Goal: Information Seeking & Learning: Learn about a topic

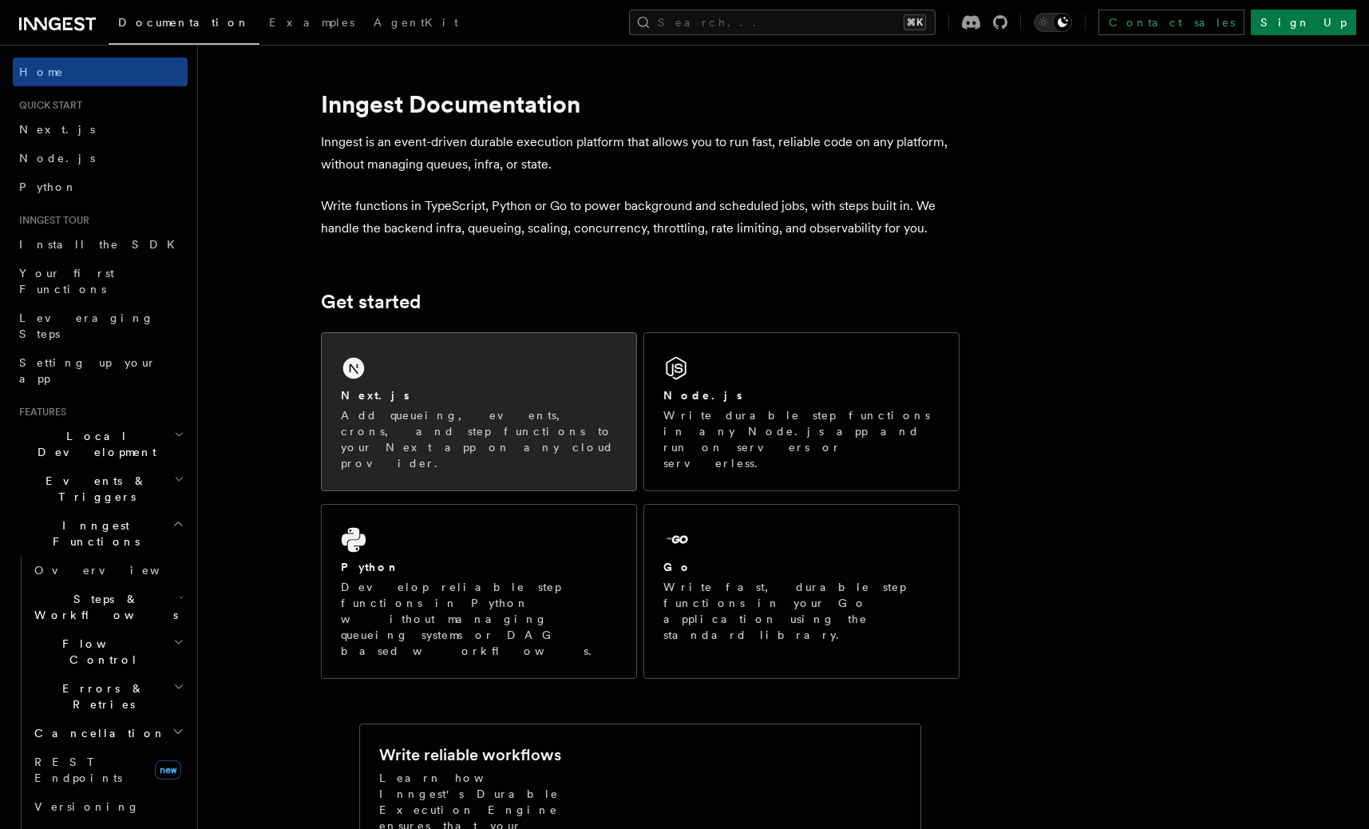
click at [455, 374] on div "Next.js Add queueing, events, crons, and step functions to your Next app on any…" at bounding box center [479, 411] width 315 height 157
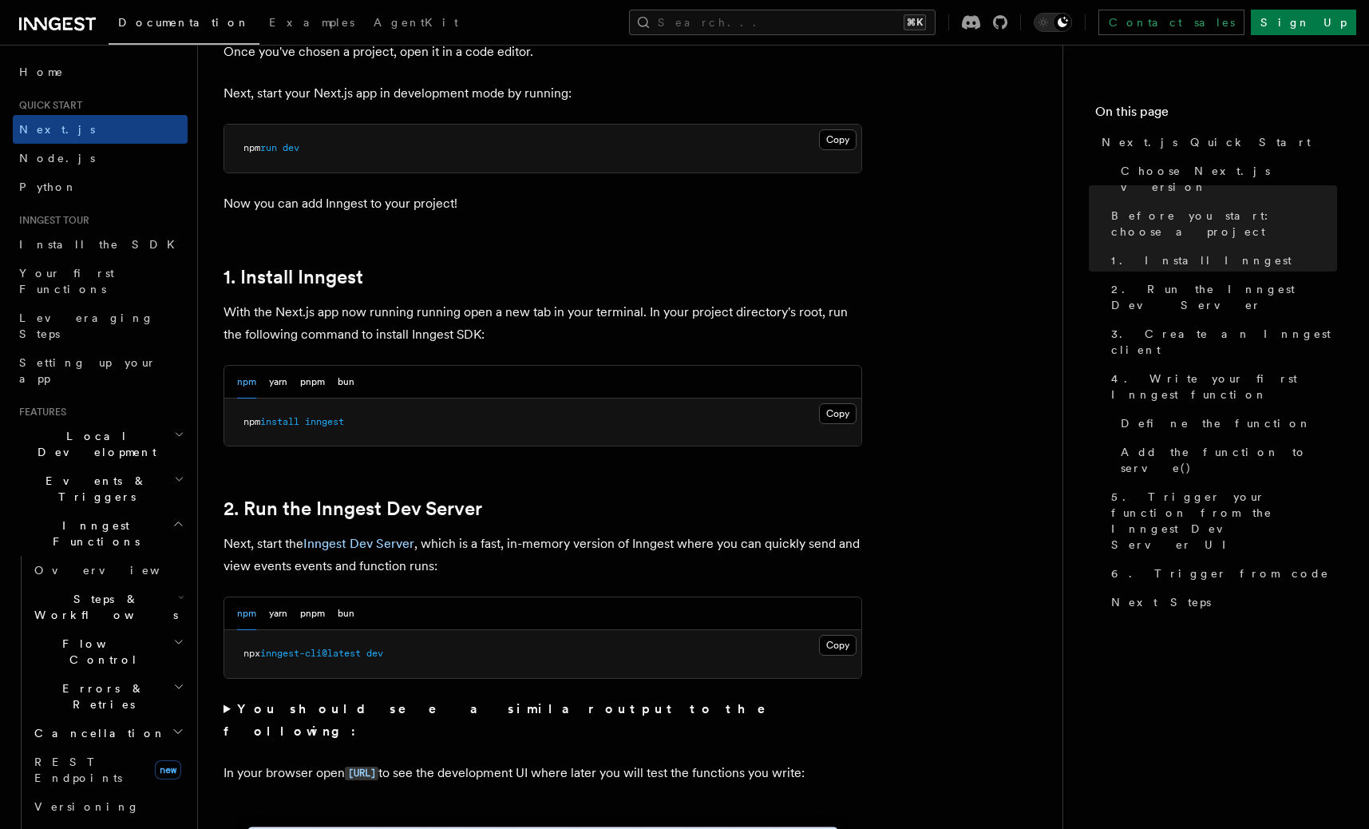
scroll to position [696, 0]
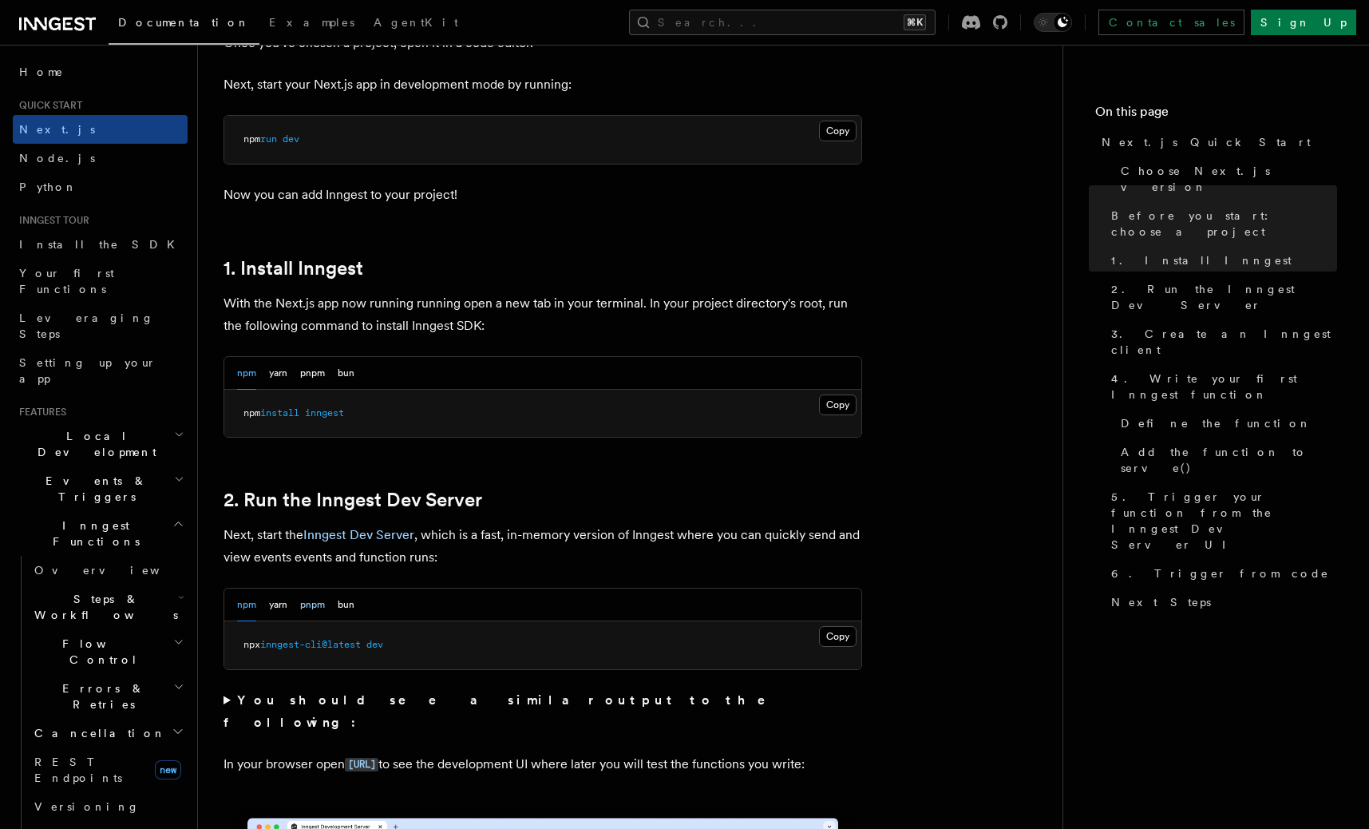
click at [313, 606] on button "pnpm" at bounding box center [312, 604] width 25 height 33
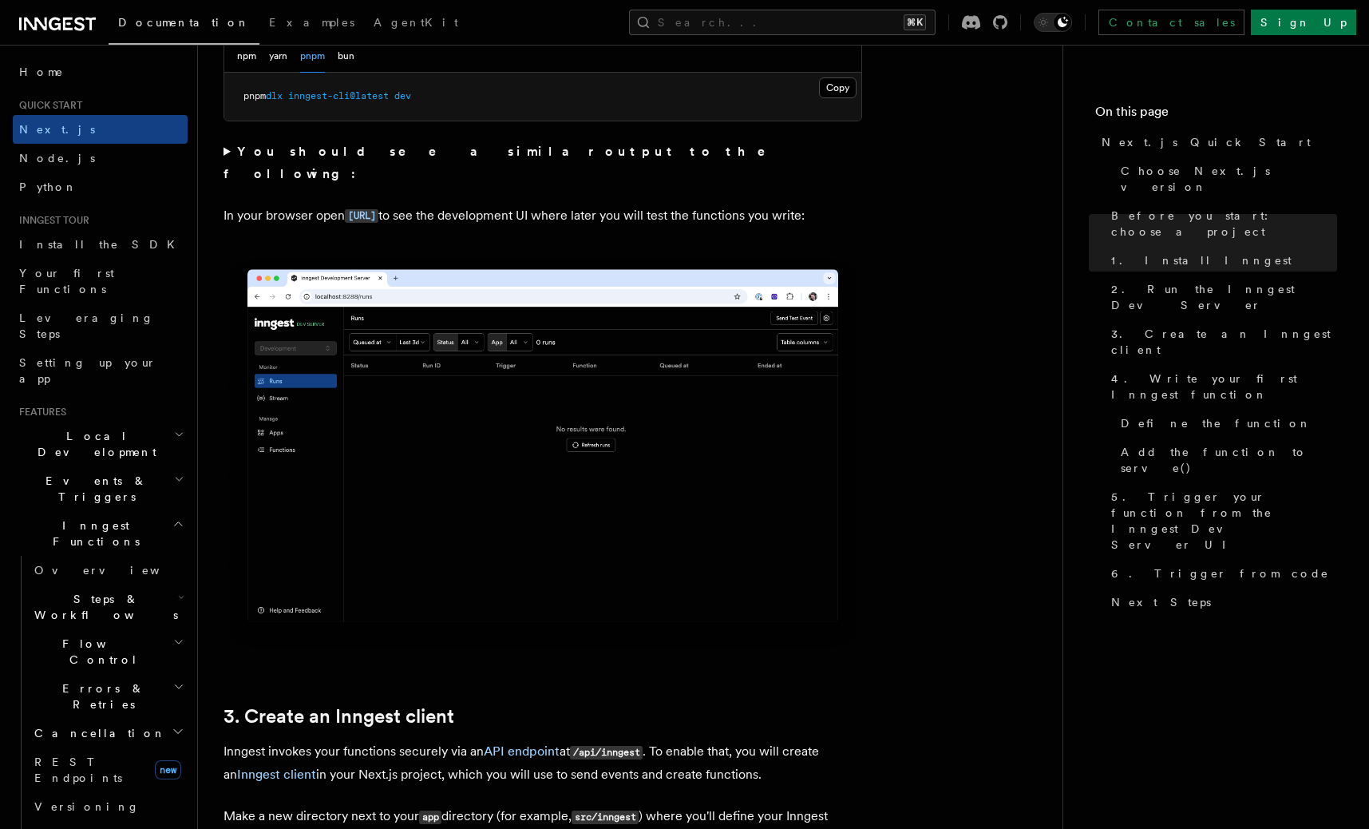
scroll to position [1461, 0]
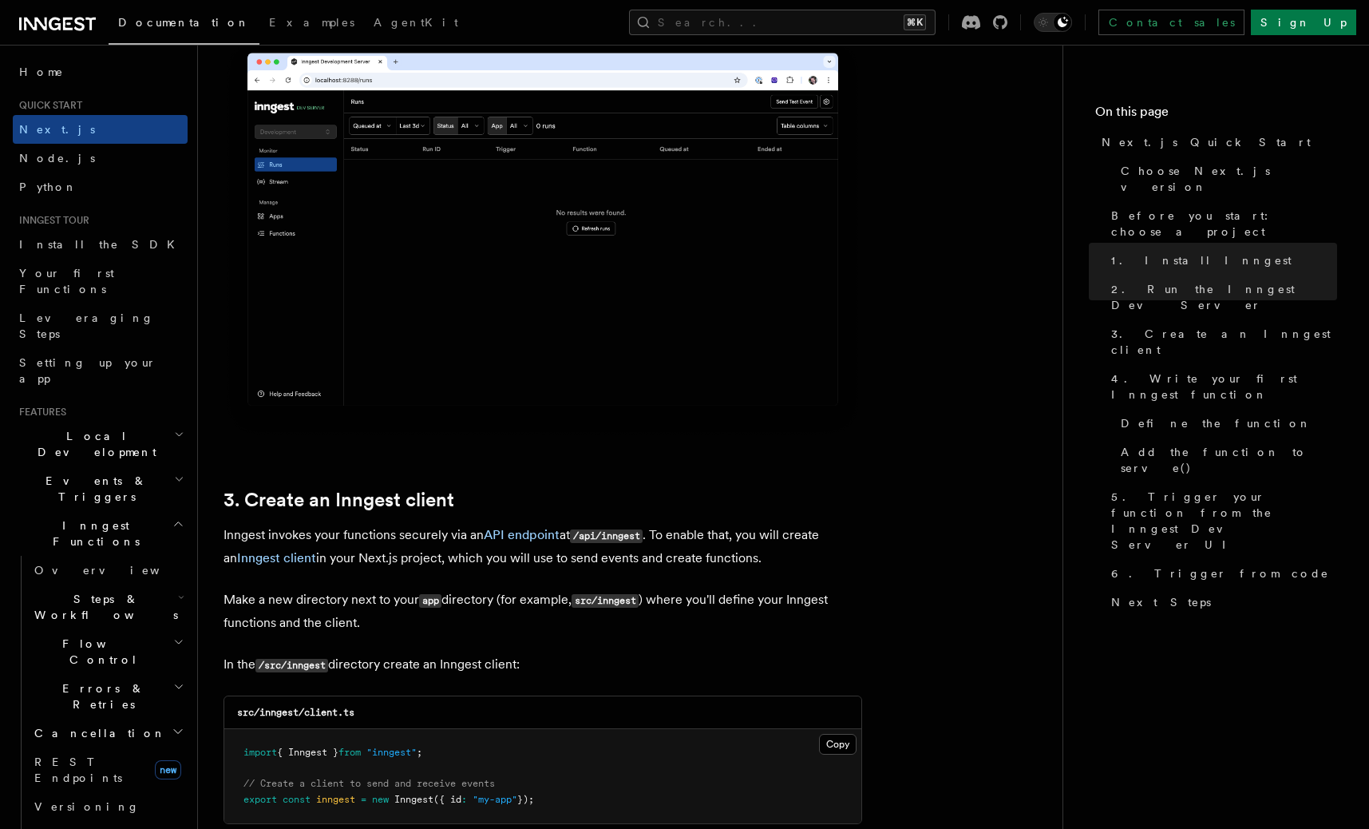
click at [128, 629] on h2 "Flow Control" at bounding box center [108, 651] width 160 height 45
click at [101, 591] on span "Steps & Workflows" at bounding box center [103, 607] width 150 height 32
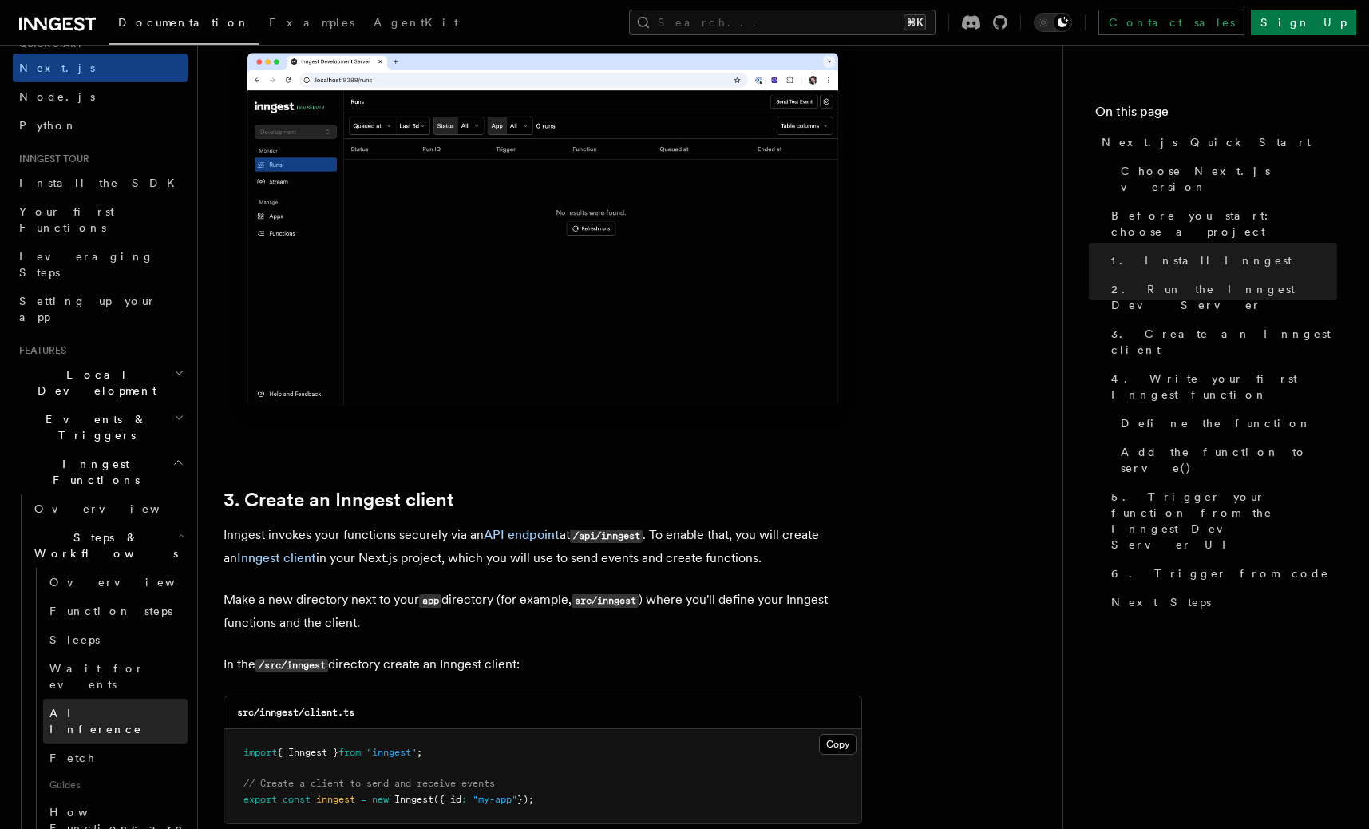
scroll to position [63, 0]
click at [102, 603] on span "Function steps" at bounding box center [111, 609] width 123 height 13
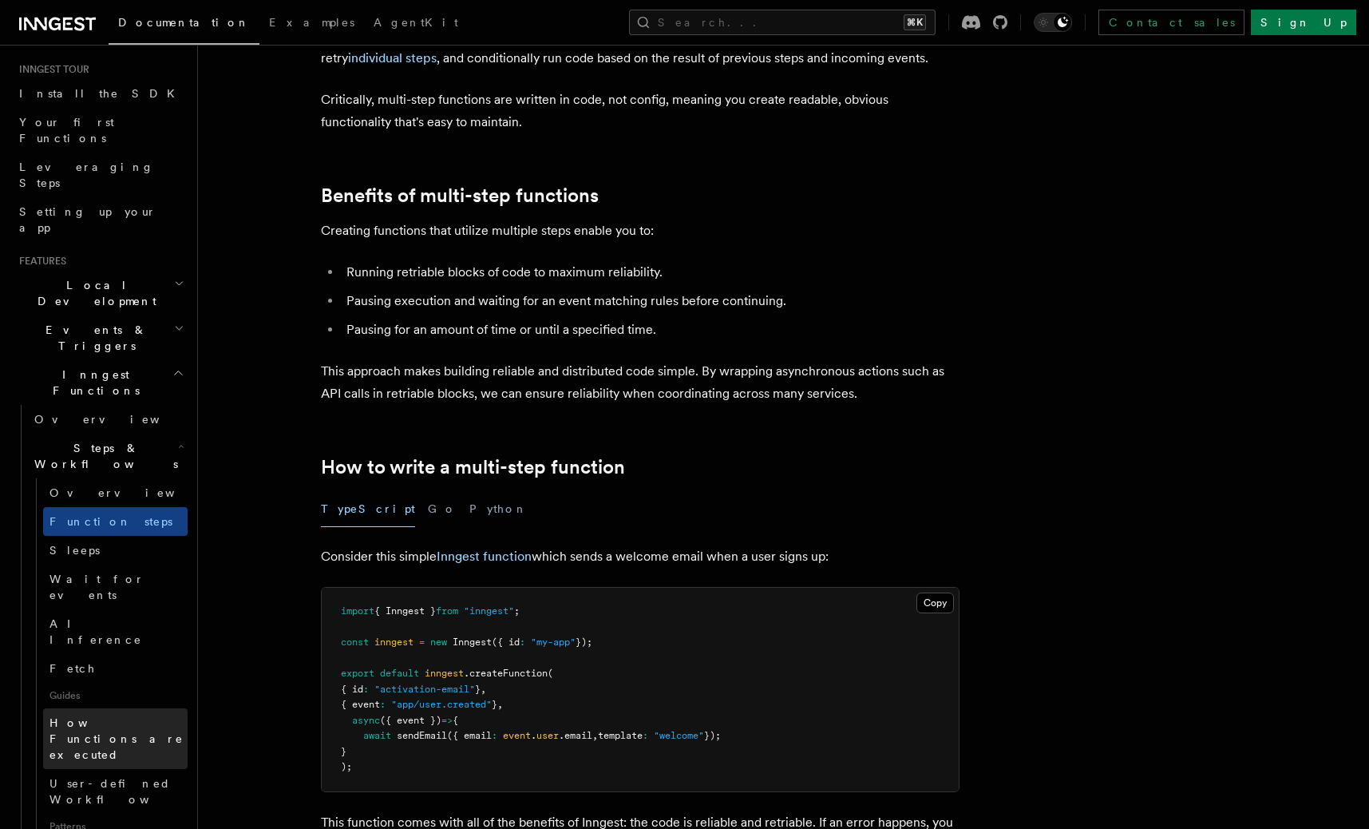
scroll to position [192, 0]
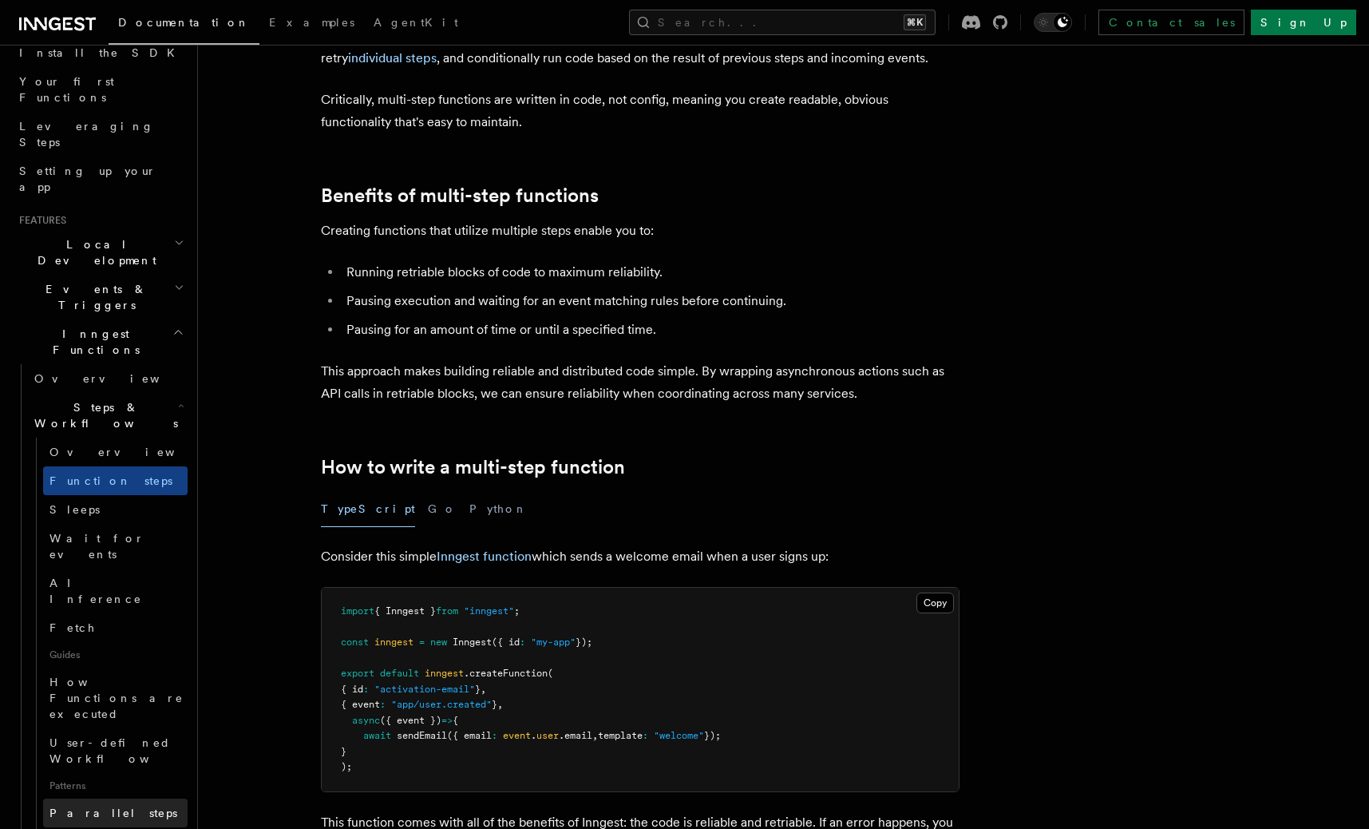
click at [104, 806] on span "Parallel steps" at bounding box center [114, 812] width 128 height 13
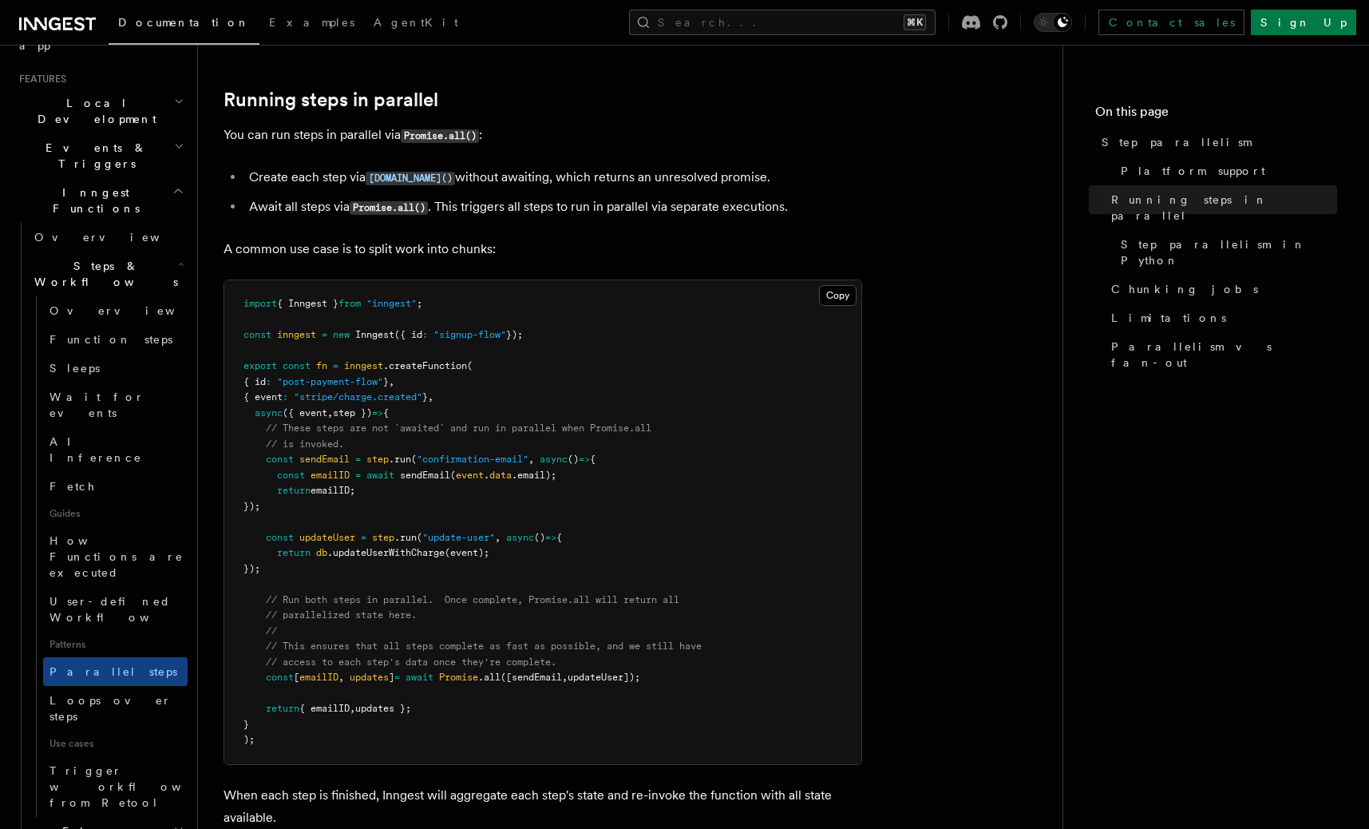
scroll to position [330, 0]
click at [109, 598] on span "User-defined Workflows" at bounding box center [122, 612] width 144 height 29
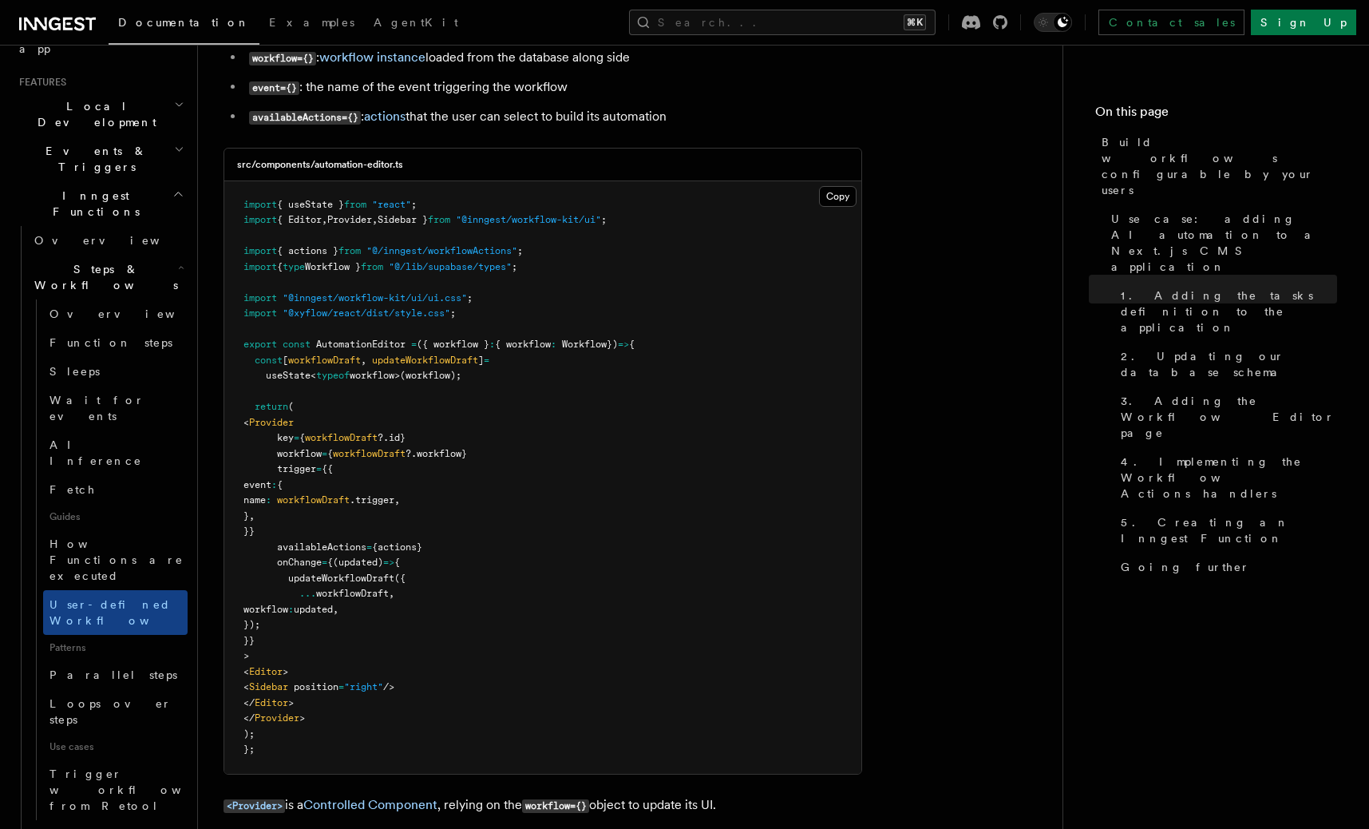
scroll to position [4253, 0]
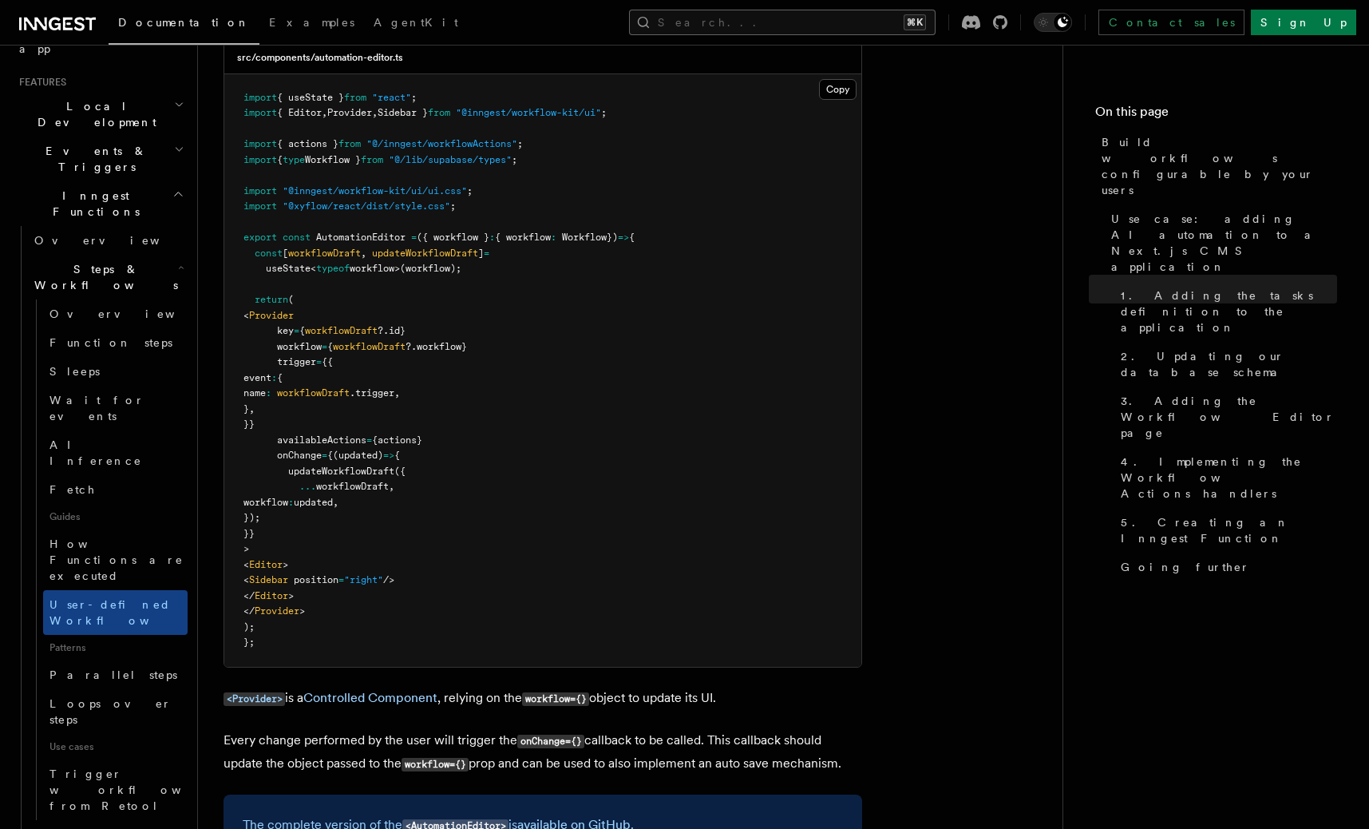
click at [821, 14] on button "Search... ⌘K" at bounding box center [782, 23] width 307 height 26
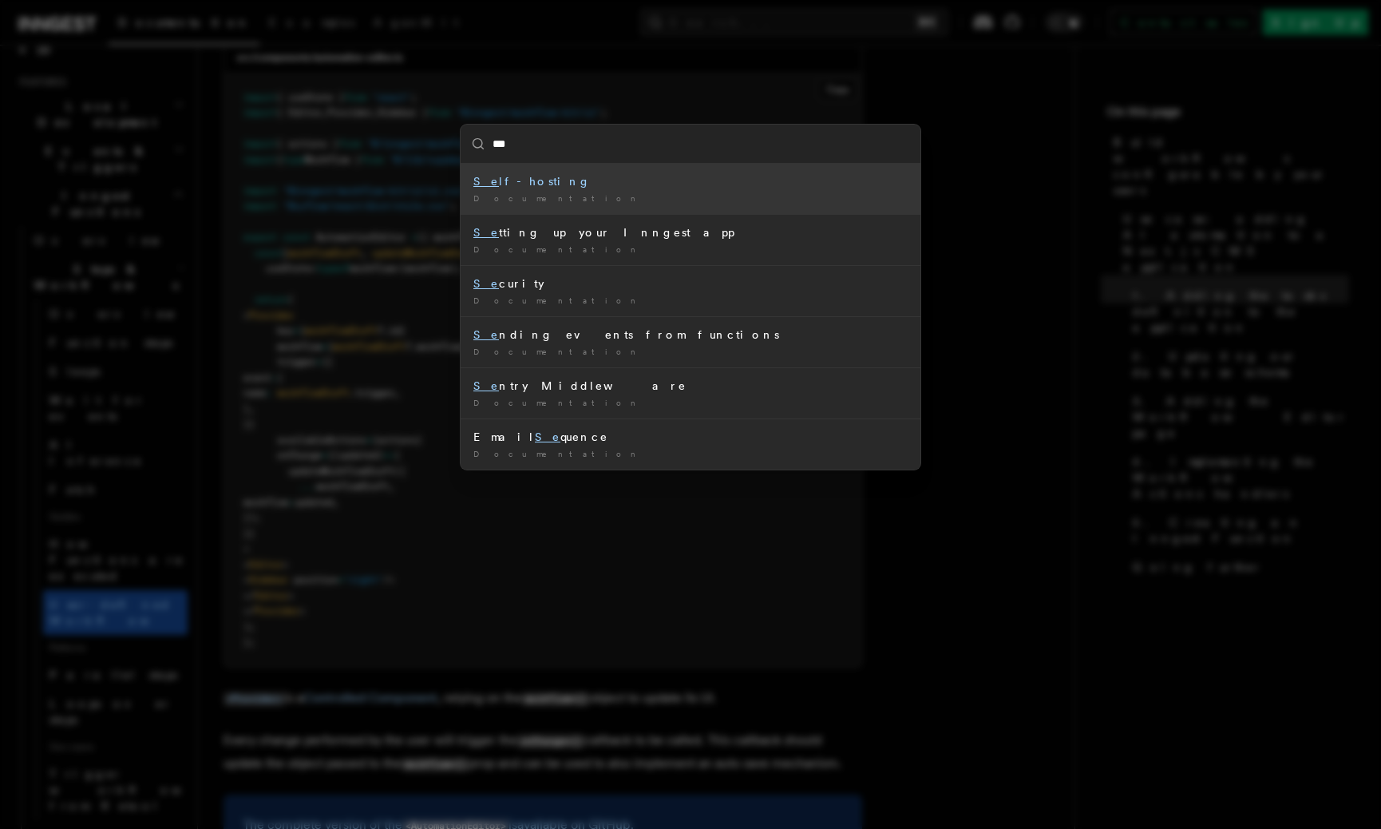
type input "****"
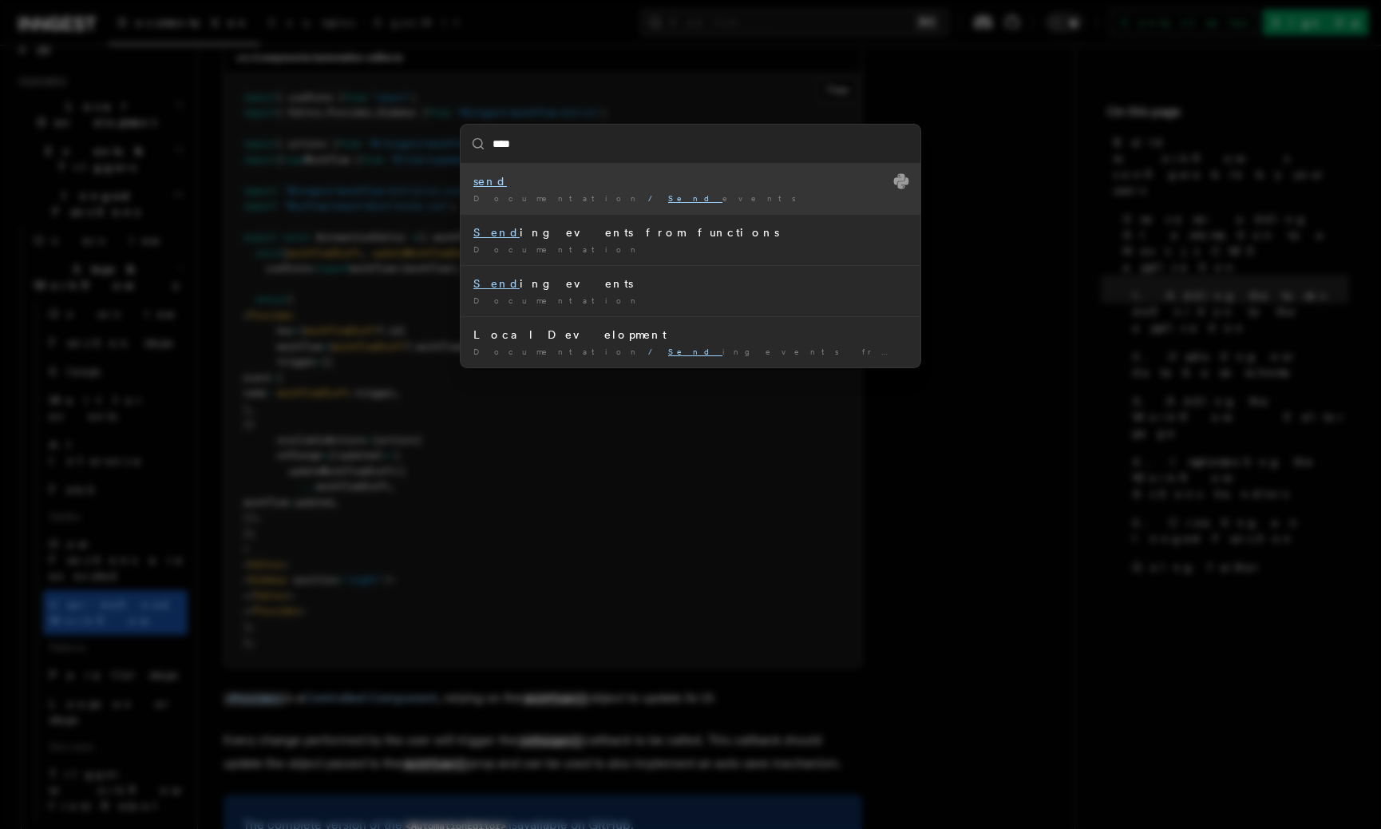
click at [658, 189] on li "send Documentation / Send events /" at bounding box center [691, 189] width 460 height 50
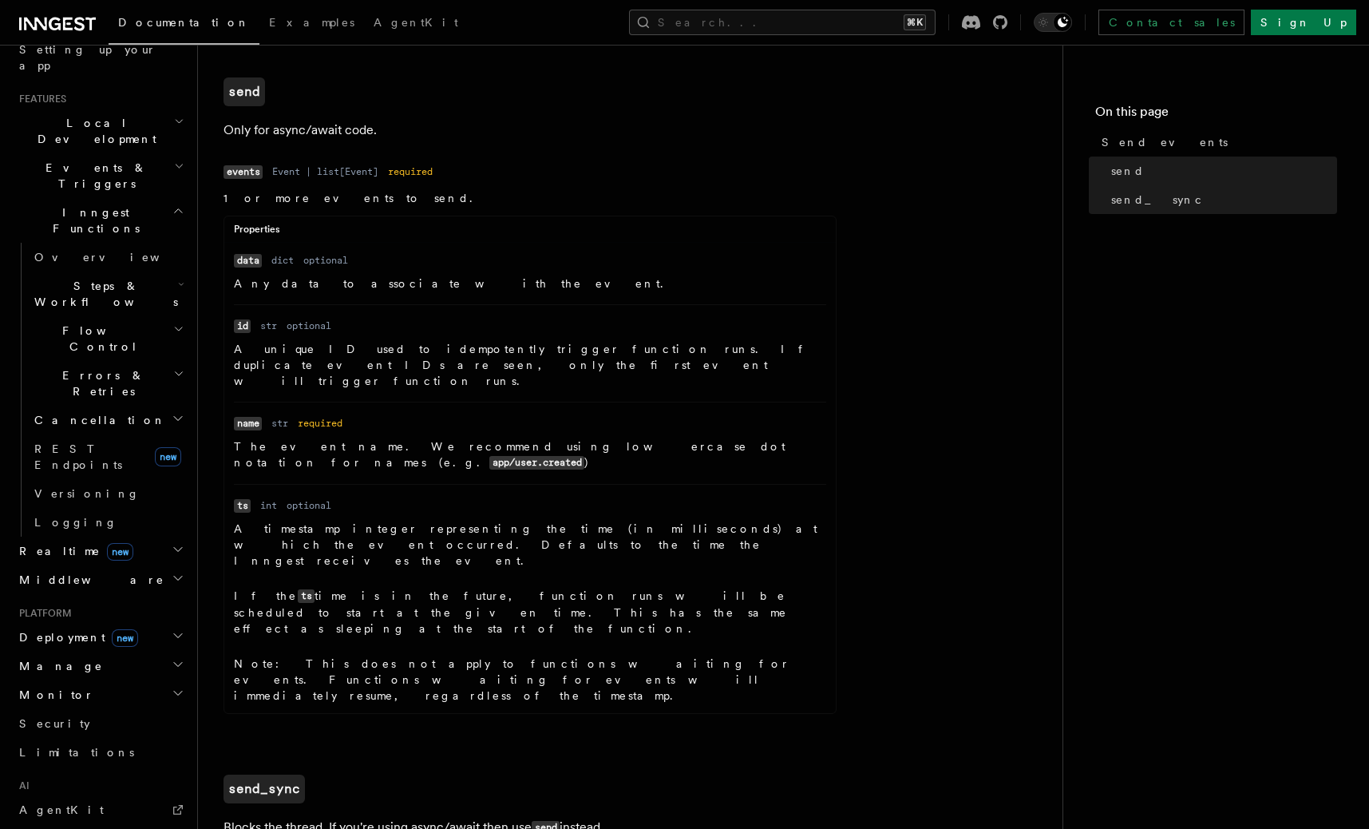
scroll to position [308, 0]
click at [89, 327] on span "Flow Control" at bounding box center [100, 343] width 145 height 32
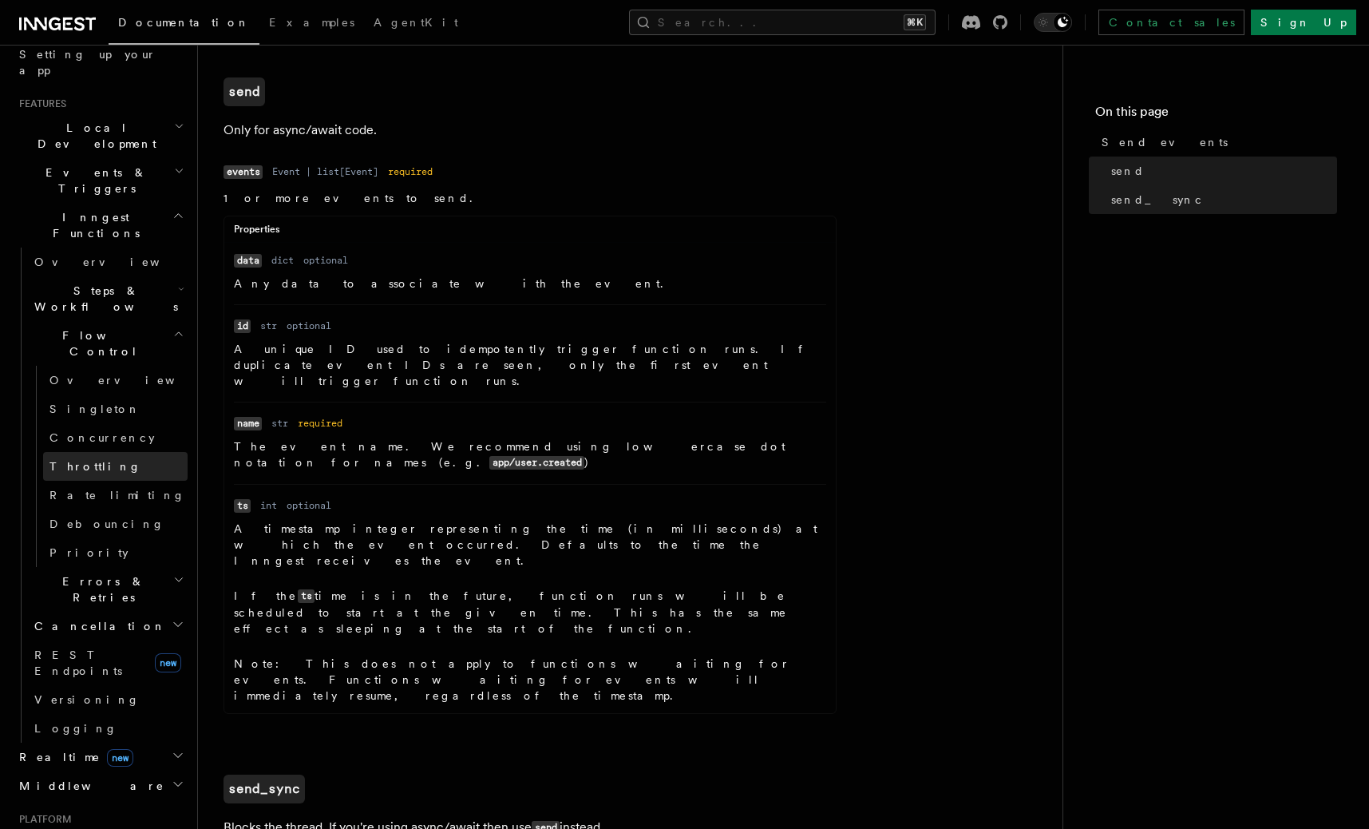
click at [93, 460] on span "Throttling" at bounding box center [96, 466] width 92 height 13
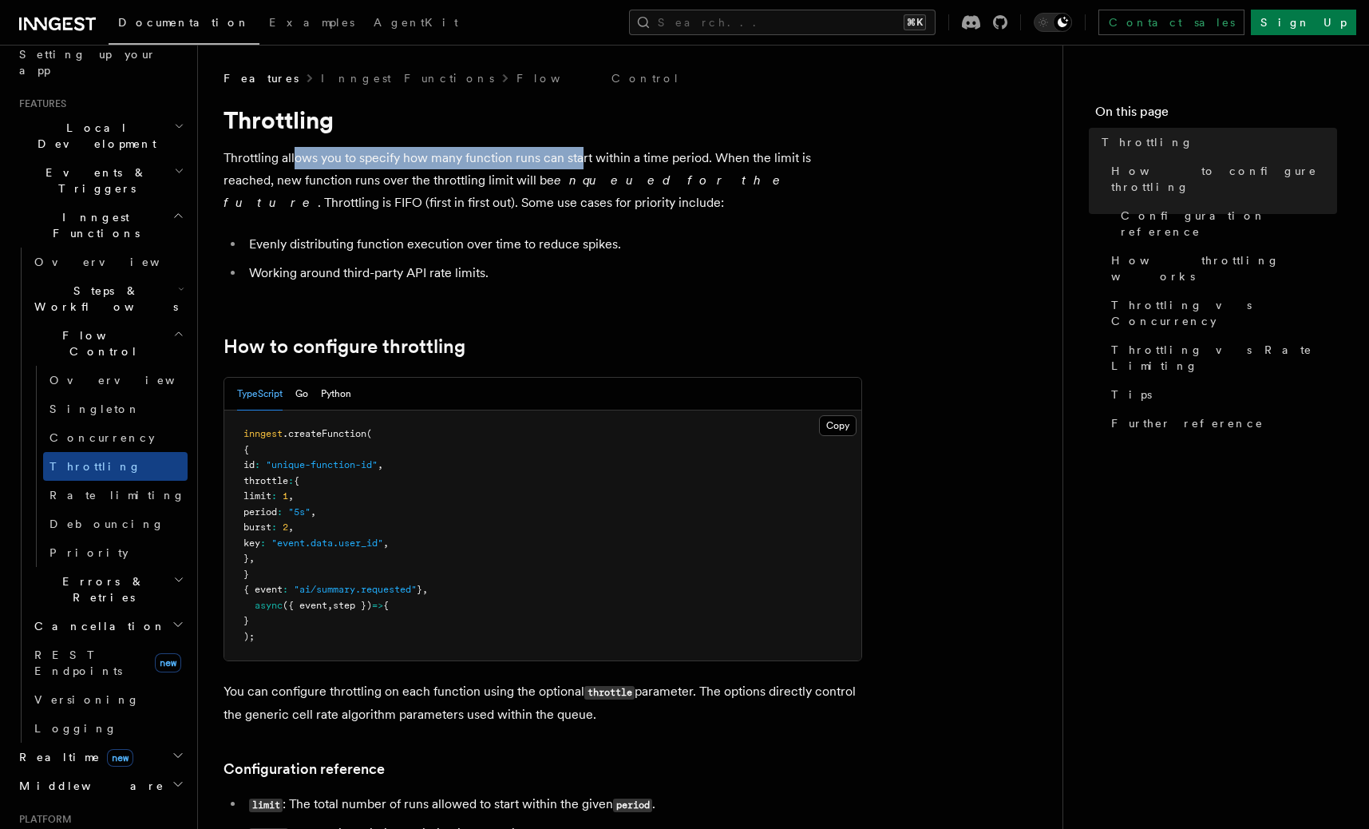
drag, startPoint x: 293, startPoint y: 161, endPoint x: 588, endPoint y: 159, distance: 294.7
click at [585, 159] on p "Throttling allows you to specify how many function runs can start within a time…" at bounding box center [543, 180] width 639 height 67
click at [588, 159] on p "Throttling allows you to specify how many function runs can start within a time…" at bounding box center [543, 180] width 639 height 67
drag, startPoint x: 604, startPoint y: 157, endPoint x: 668, endPoint y: 155, distance: 63.9
click at [667, 155] on p "Throttling allows you to specify how many function runs can start within a time…" at bounding box center [543, 180] width 639 height 67
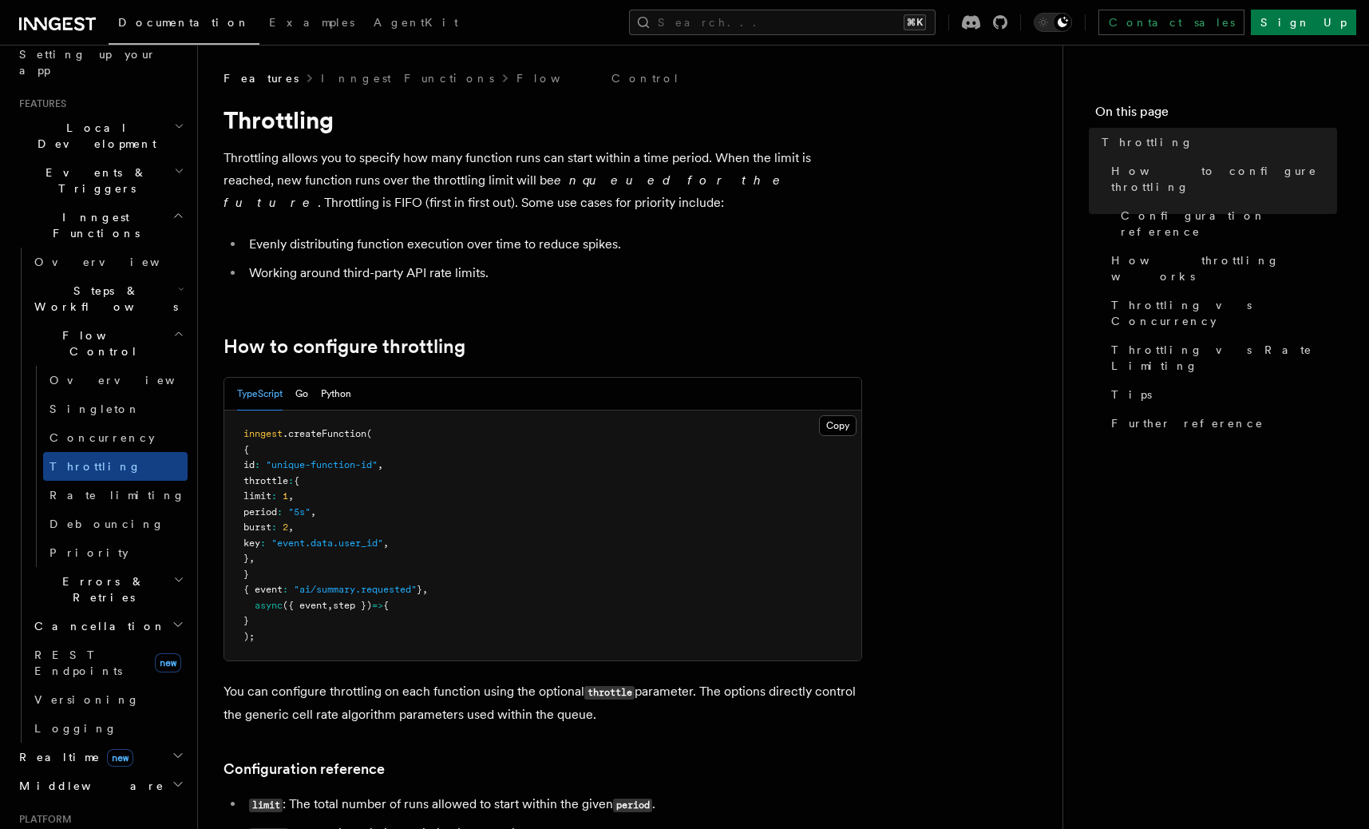
click at [668, 155] on p "Throttling allows you to specify how many function runs can start within a time…" at bounding box center [543, 180] width 639 height 67
drag, startPoint x: 256, startPoint y: 185, endPoint x: 377, endPoint y: 178, distance: 120.8
click at [377, 178] on p "Throttling allows you to specify how many function runs can start within a time…" at bounding box center [543, 180] width 639 height 67
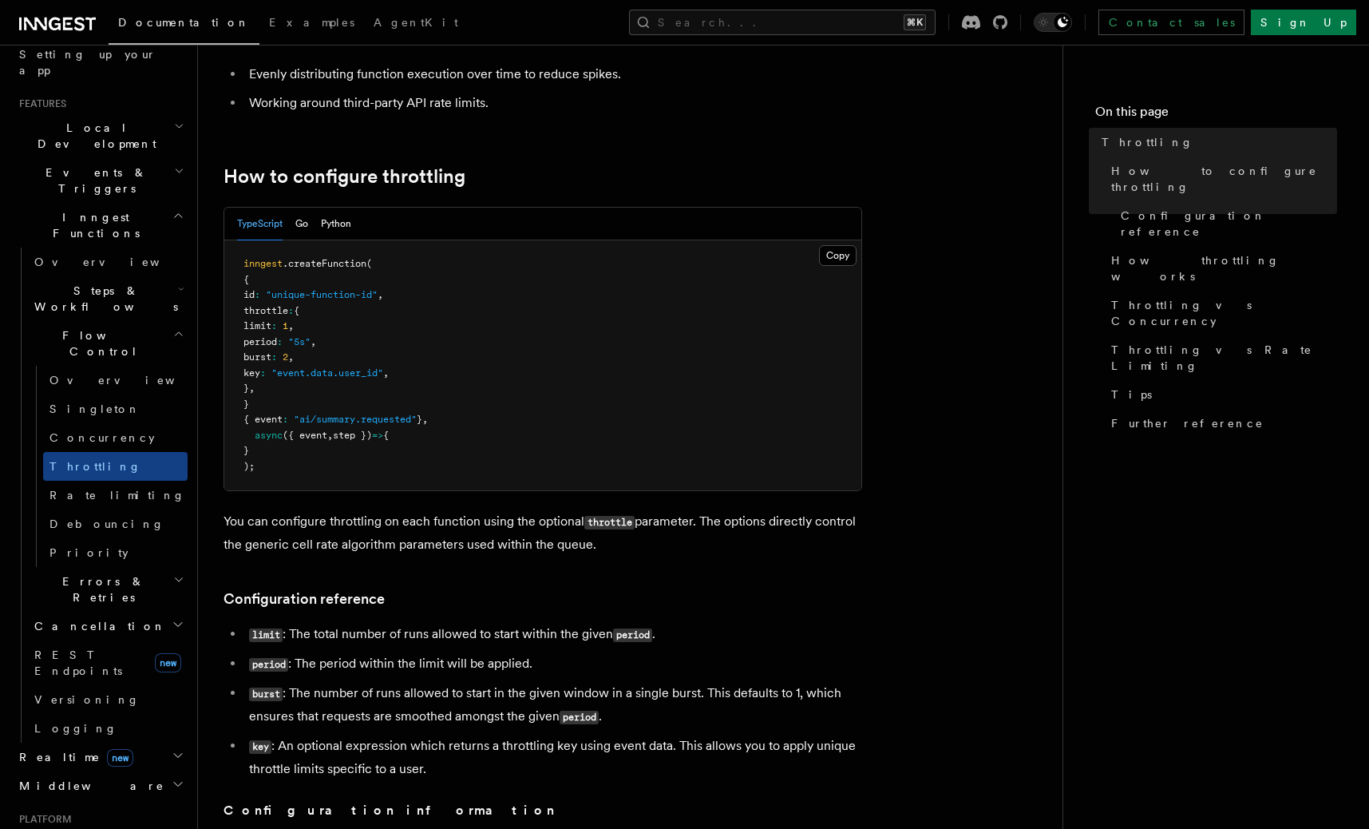
scroll to position [173, 0]
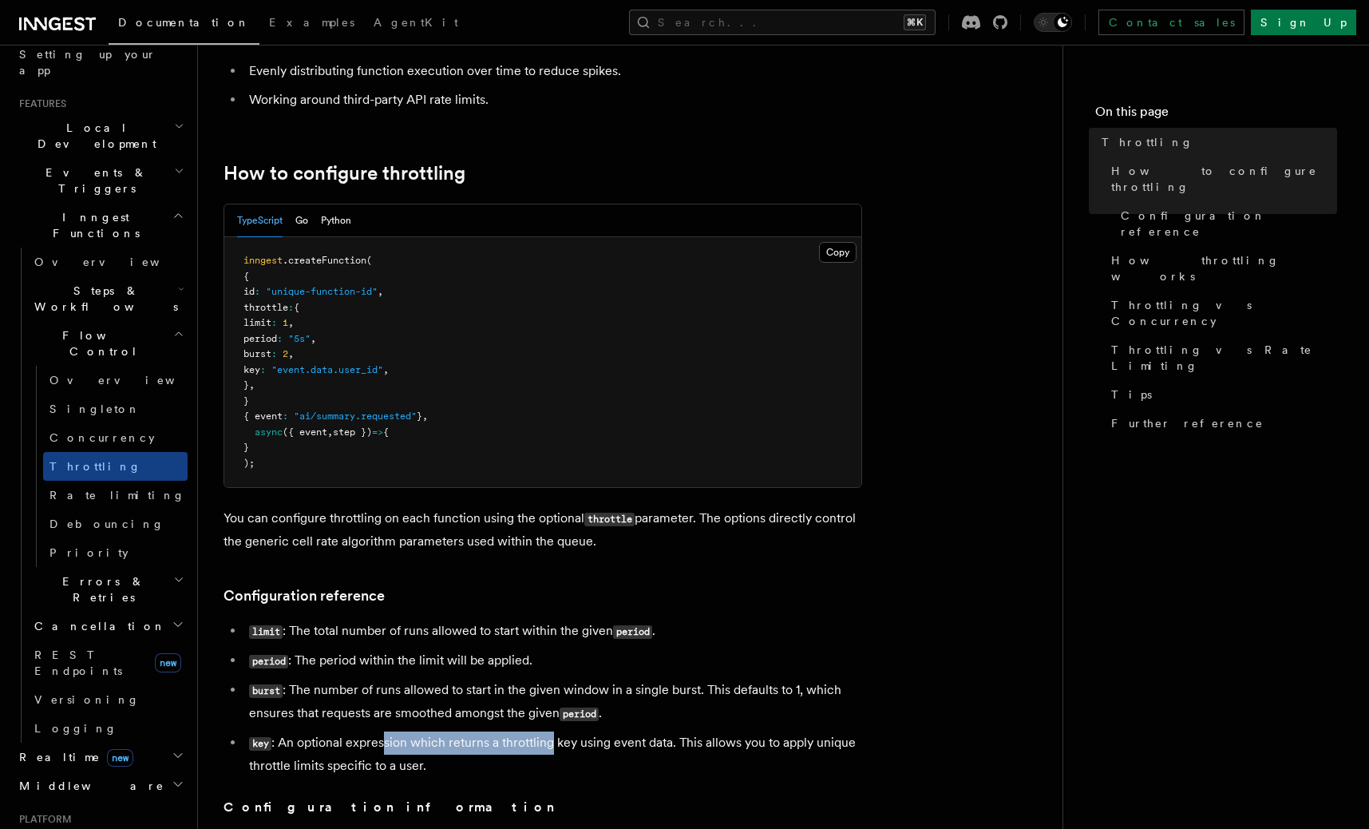
drag, startPoint x: 386, startPoint y: 742, endPoint x: 549, endPoint y: 735, distance: 163.0
click at [549, 735] on li "key : An optional expression which returns a throttling key using event data. T…" at bounding box center [553, 754] width 618 height 46
drag, startPoint x: 451, startPoint y: 744, endPoint x: 616, endPoint y: 750, distance: 164.6
click at [616, 750] on li "key : An optional expression which returns a throttling key using event data. T…" at bounding box center [553, 754] width 618 height 46
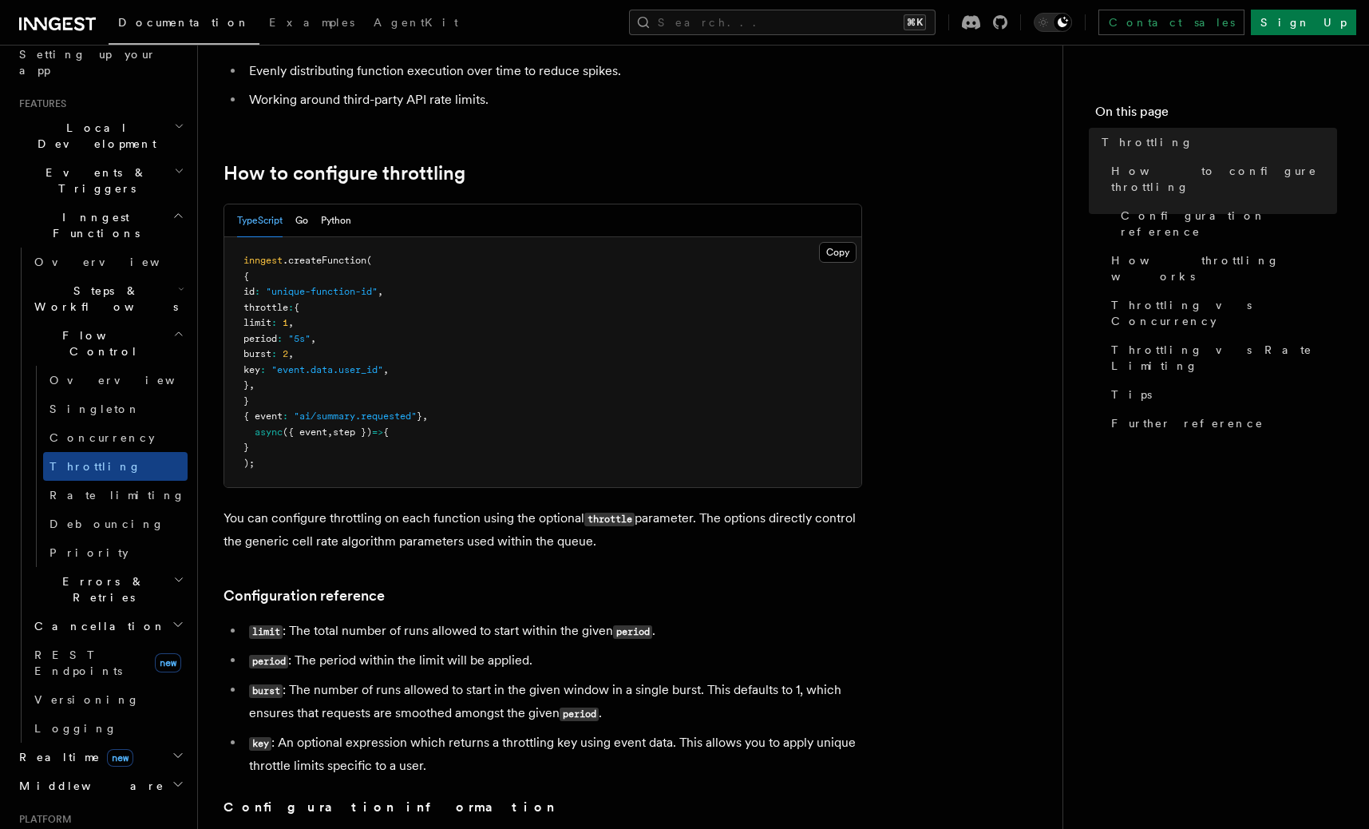
click at [616, 750] on li "key : An optional expression which returns a throttling key using event data. T…" at bounding box center [553, 754] width 618 height 46
click at [830, 18] on button "Search... ⌘K" at bounding box center [782, 23] width 307 height 26
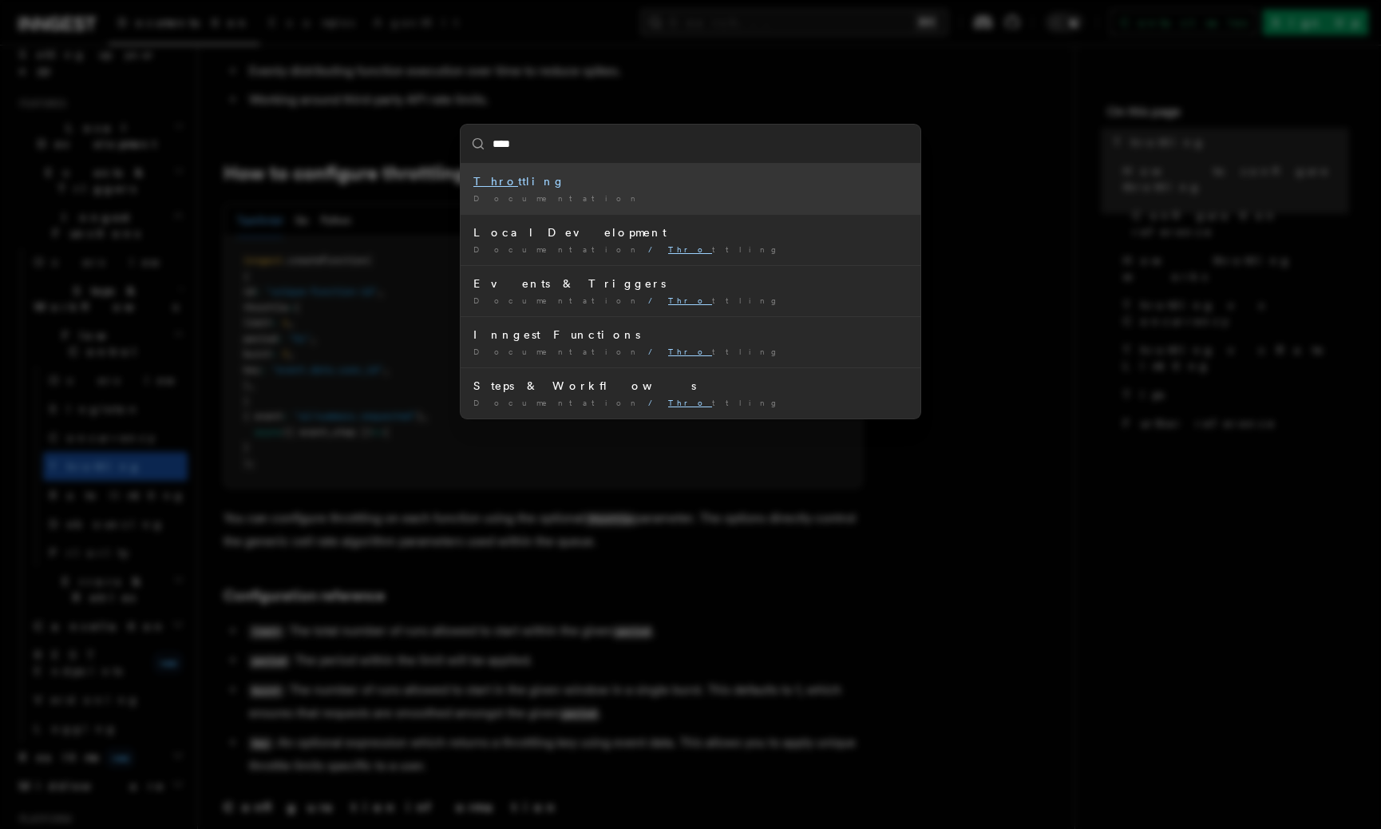
type input "*****"
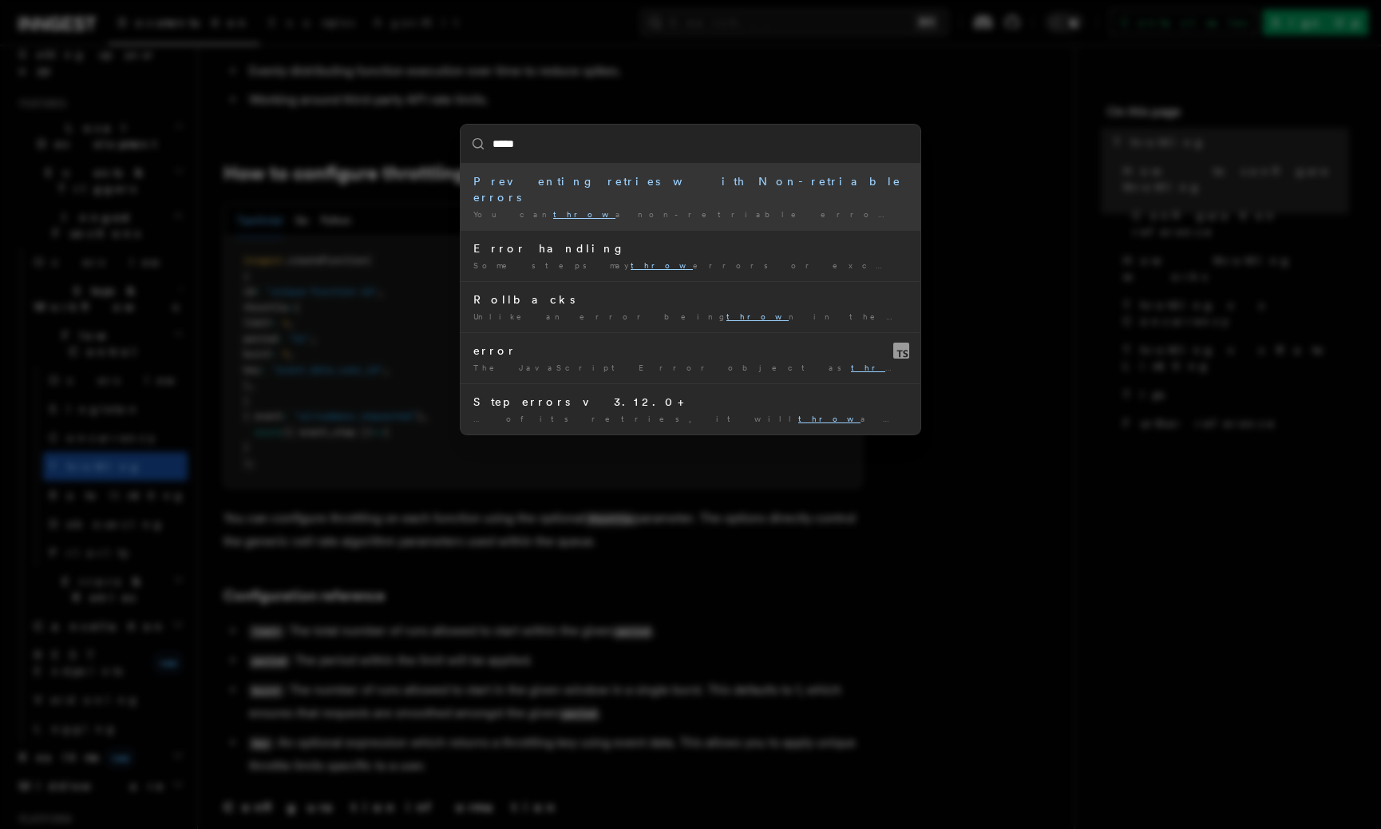
click at [632, 184] on div "Preventing retries with Non-retriable errors" at bounding box center [691, 189] width 434 height 32
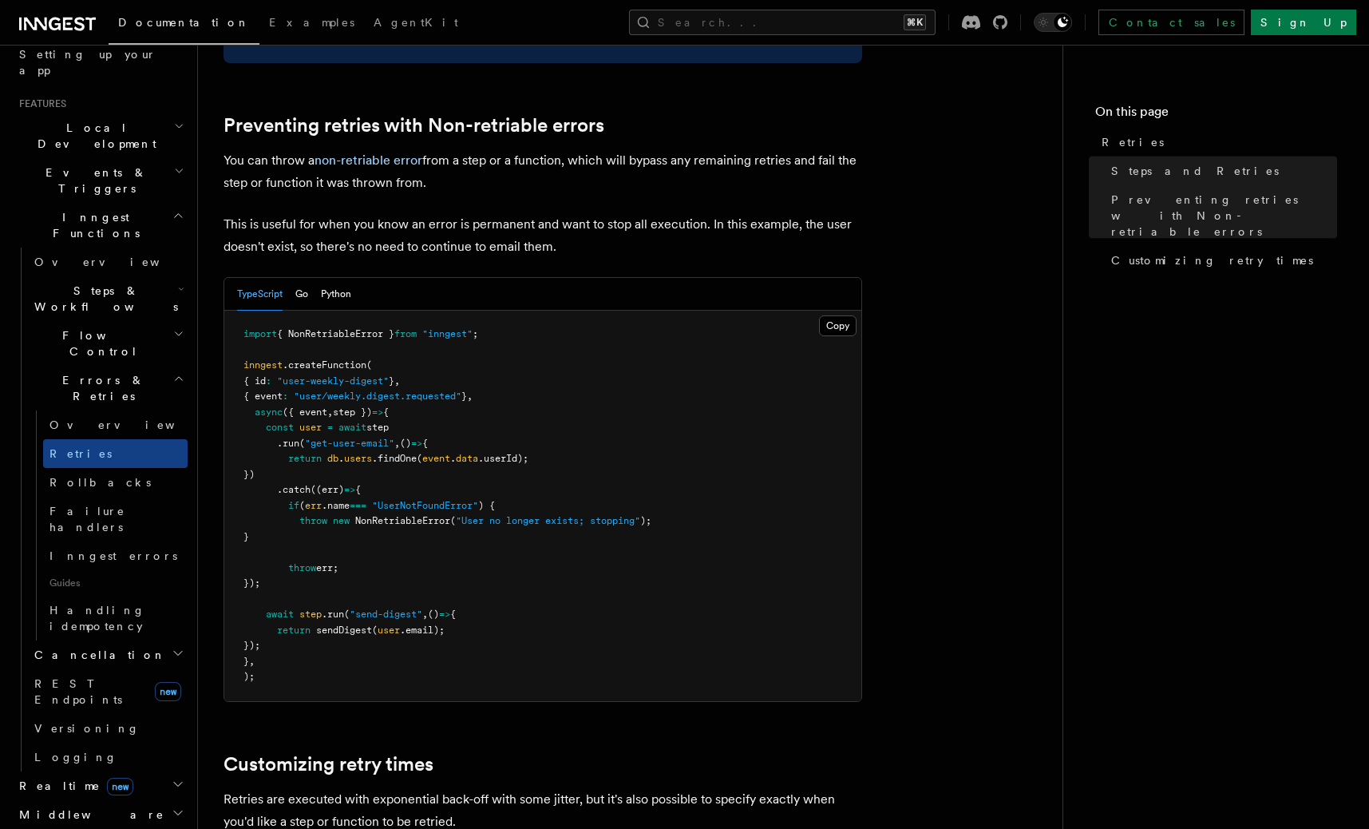
scroll to position [1427, 0]
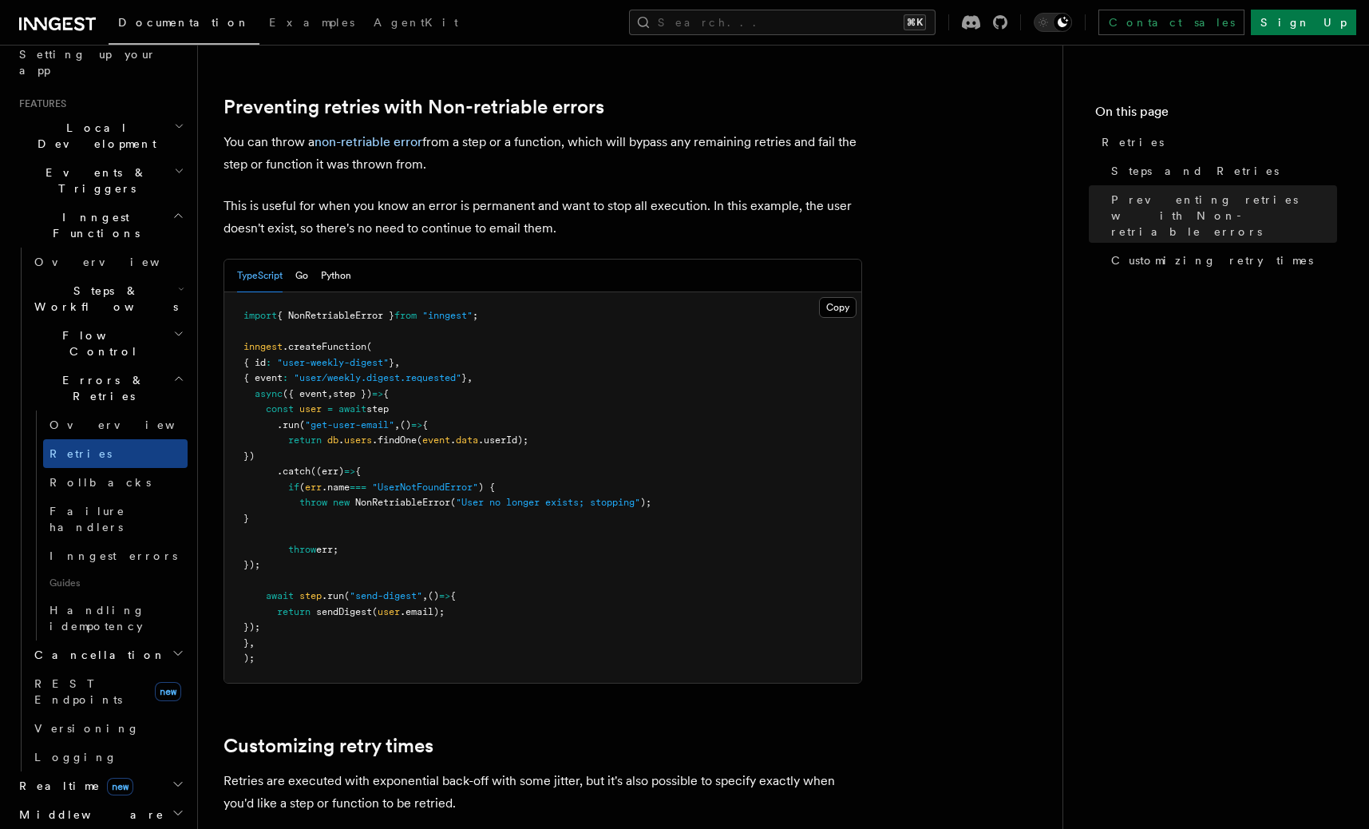
click at [917, 519] on article "Features Inngest Functions Errors & Retries Retries By default, in addition to …" at bounding box center [631, 133] width 814 height 2981
